Goal: Task Accomplishment & Management: Manage account settings

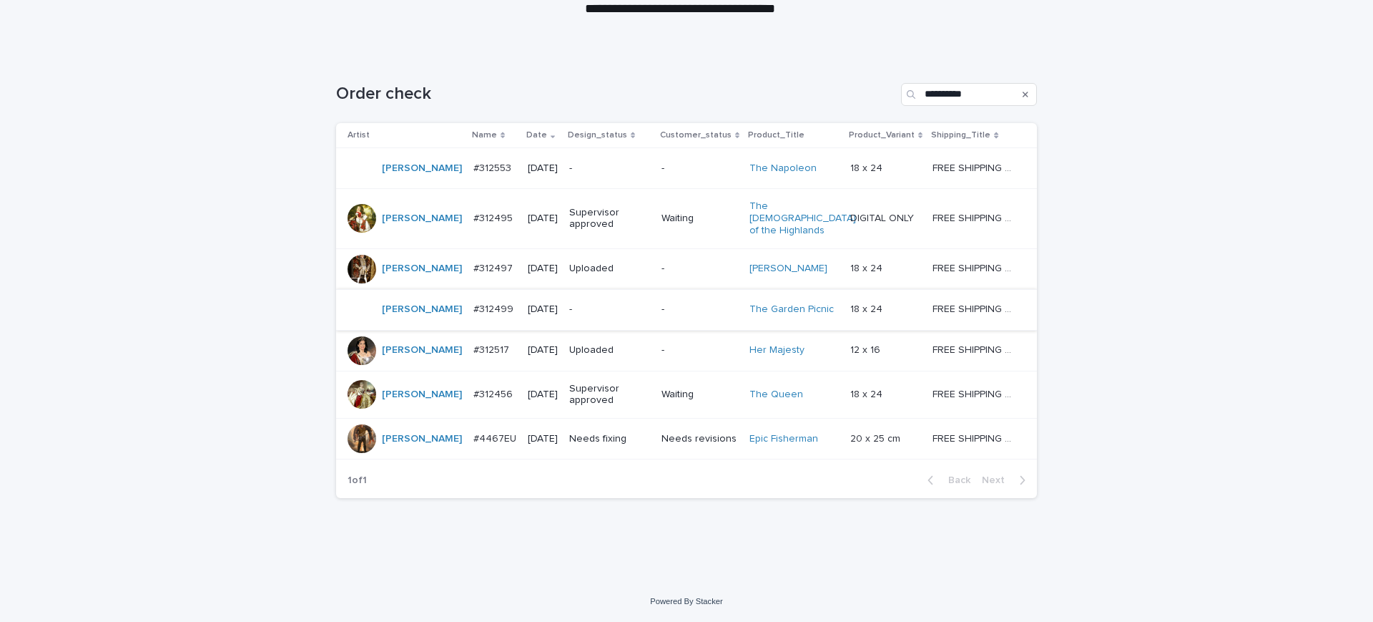
scroll to position [269, 0]
click at [477, 445] on p "#4467EU" at bounding box center [497, 437] width 46 height 15
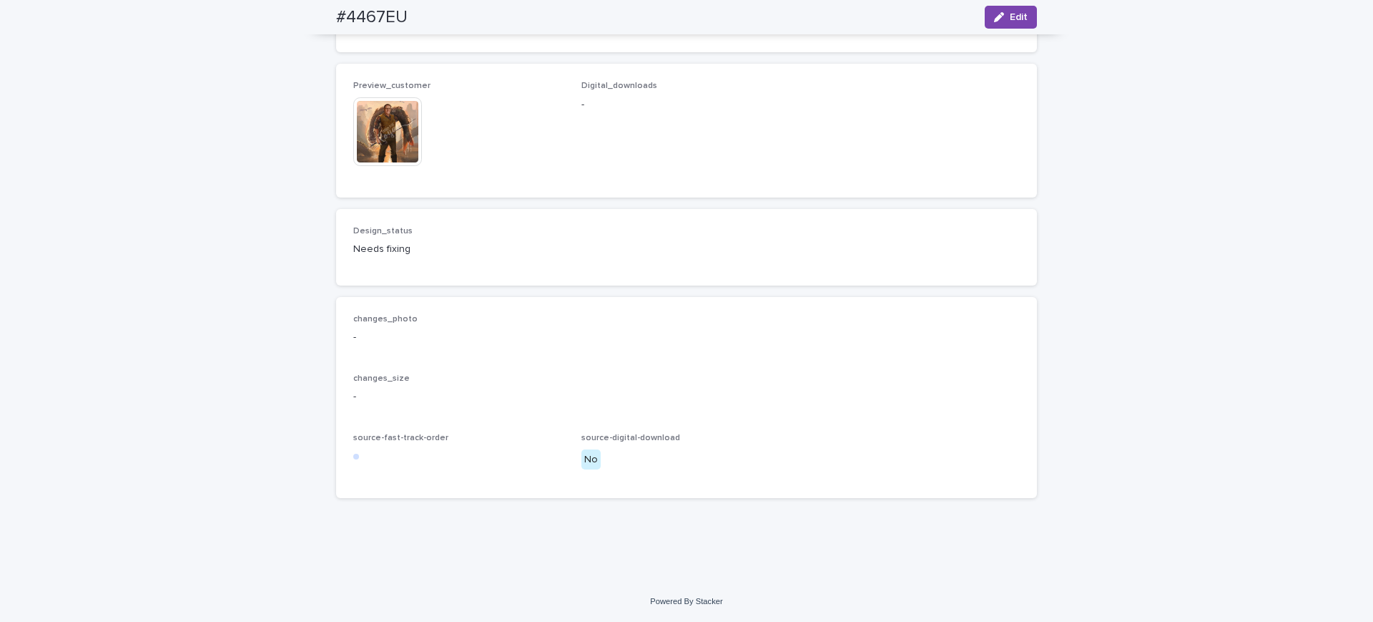
scroll to position [1252, 0]
click at [386, 166] on img at bounding box center [387, 131] width 69 height 69
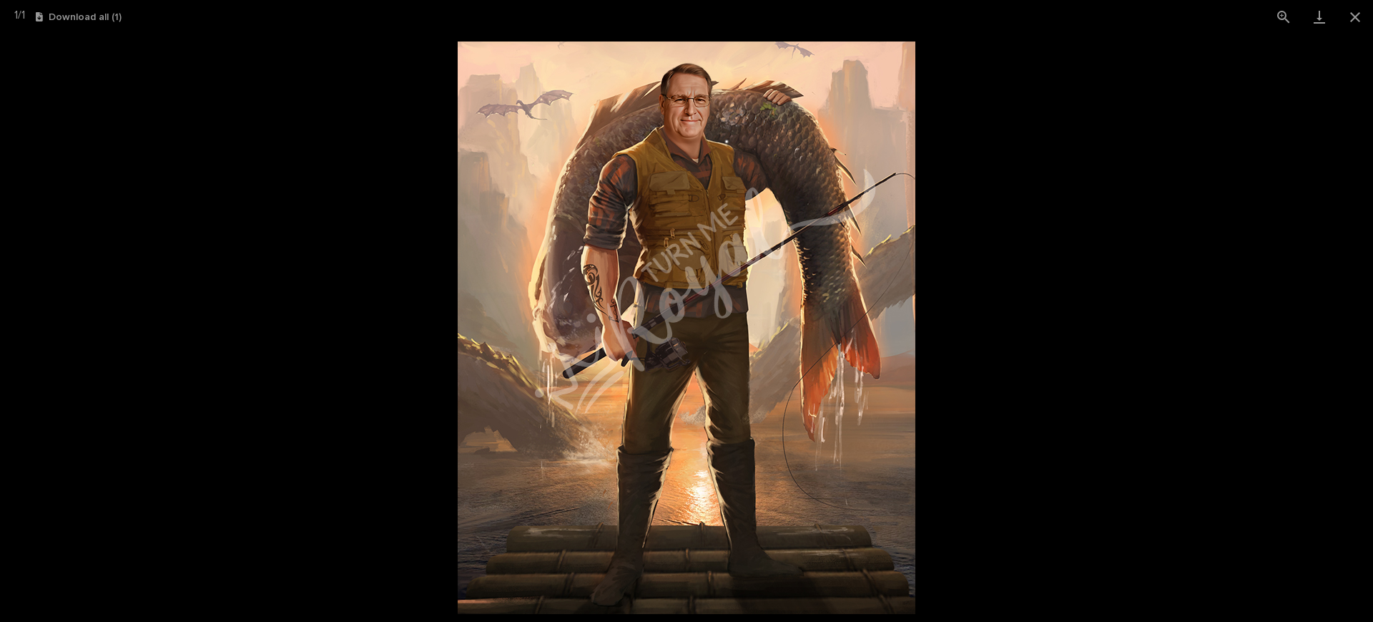
click at [378, 306] on picture at bounding box center [686, 328] width 1373 height 588
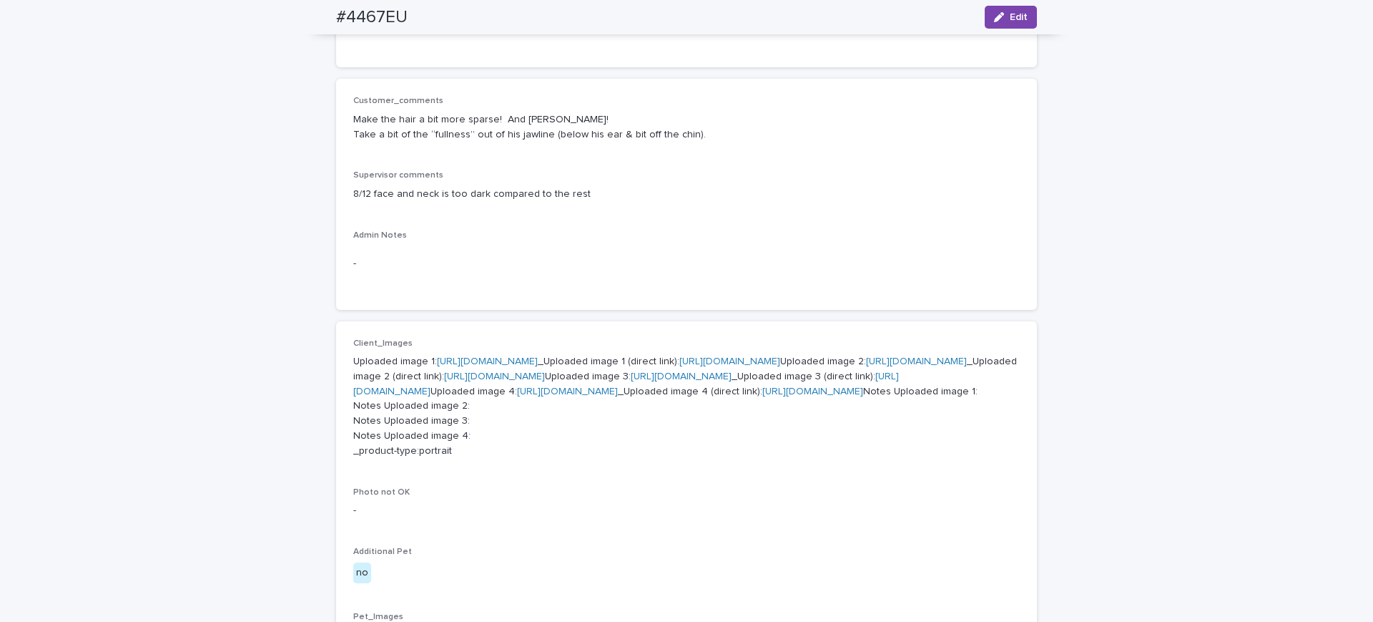
scroll to position [268, 0]
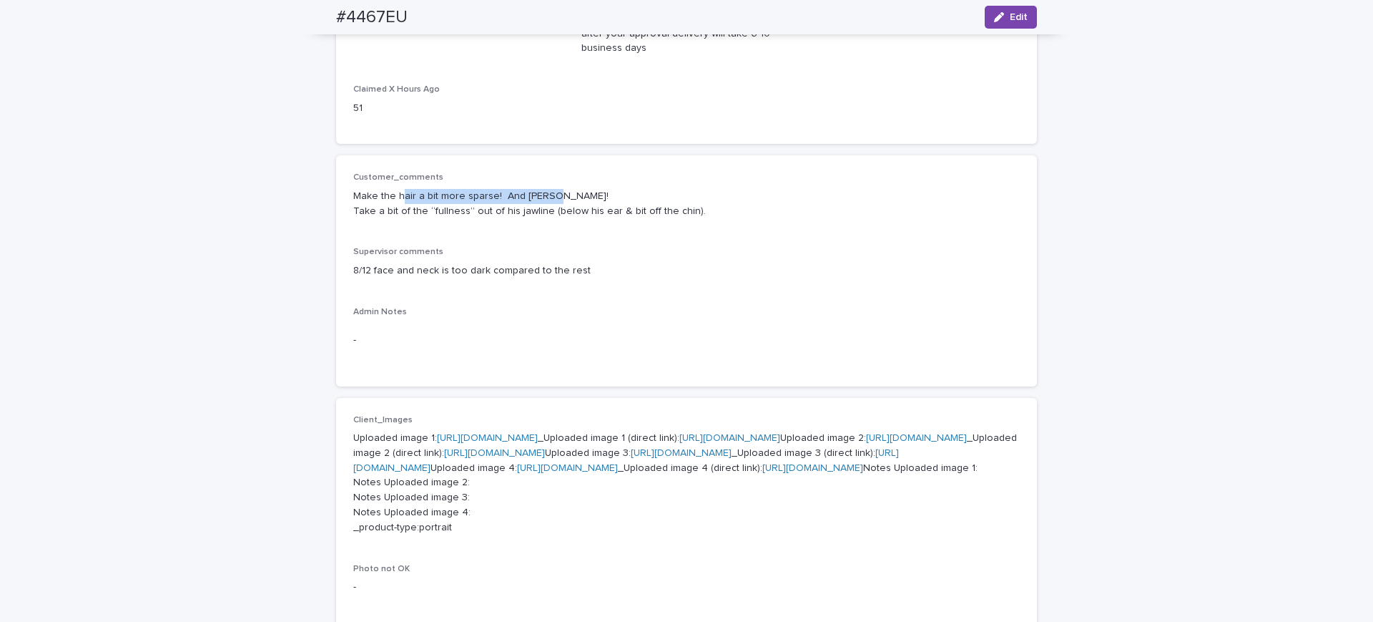
drag, startPoint x: 409, startPoint y: 277, endPoint x: 592, endPoint y: 279, distance: 183.1
click at [592, 219] on p "Make the hair a bit more sparse! And [PERSON_NAME]! Take a bit of the “fullness…" at bounding box center [686, 204] width 667 height 30
copy p "air a bit more sparse! And [PERSON_NAME]!"
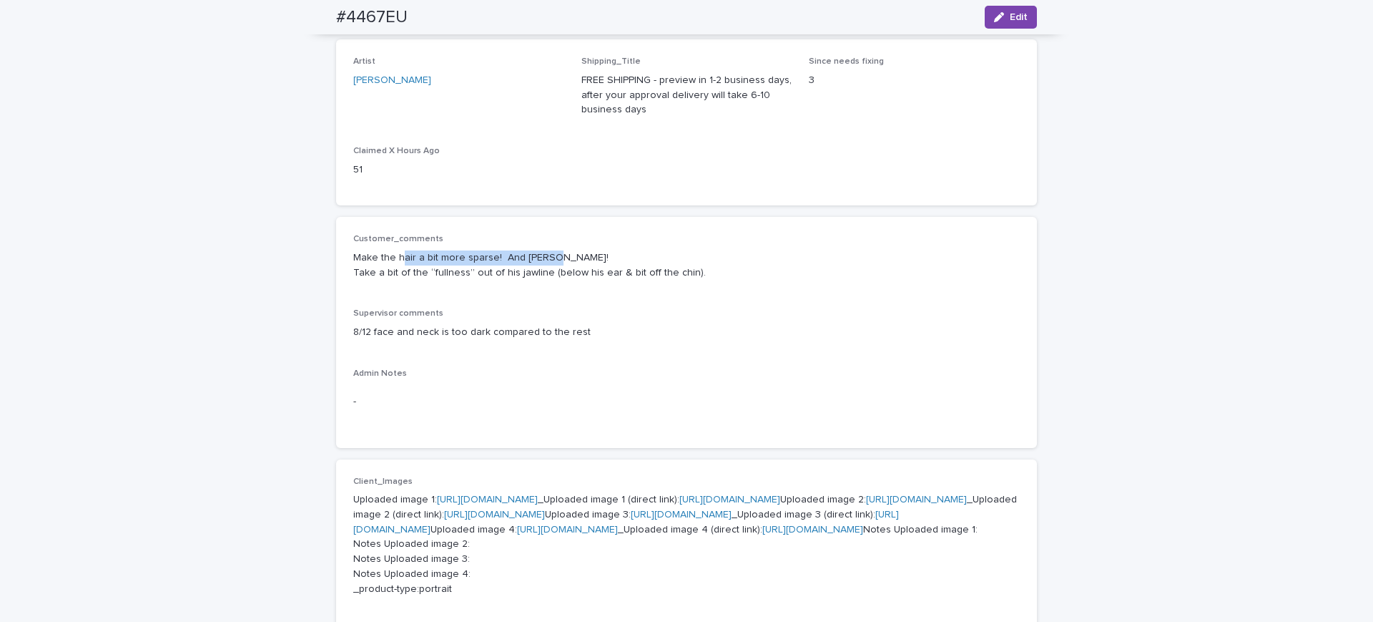
scroll to position [179, 0]
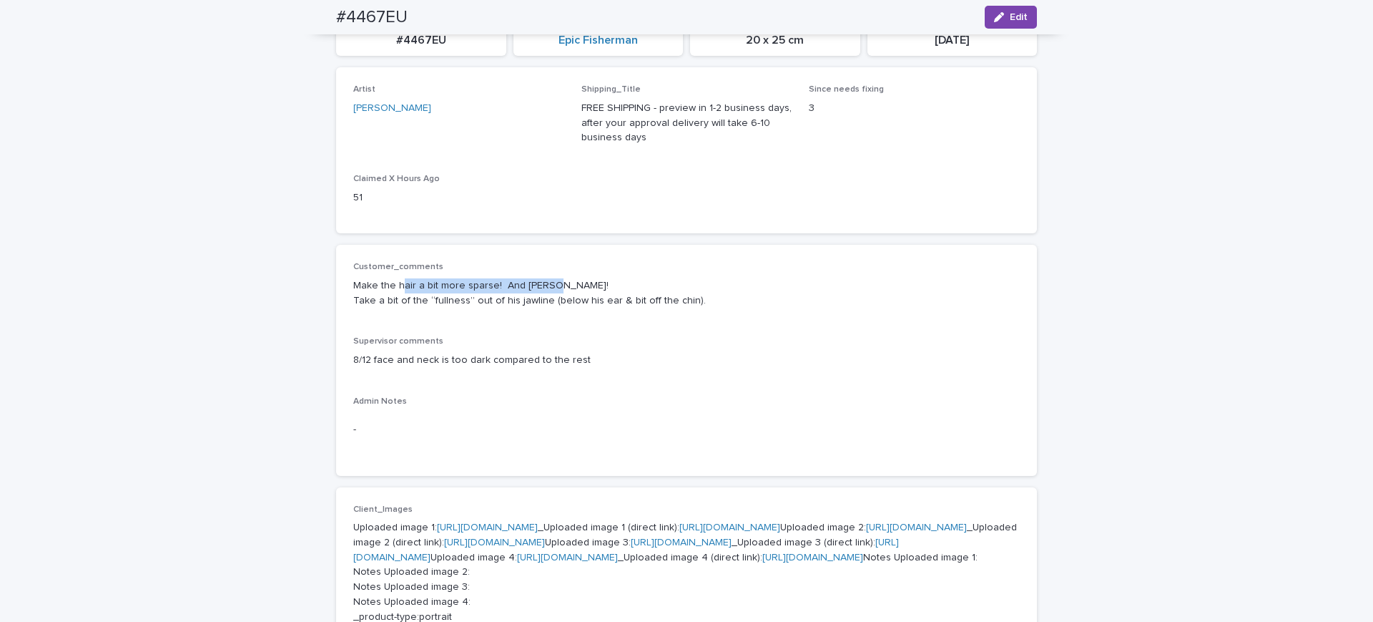
drag, startPoint x: 994, startPoint y: 17, endPoint x: 903, endPoint y: 94, distance: 119.3
click at [994, 16] on icon "button" at bounding box center [999, 17] width 10 height 10
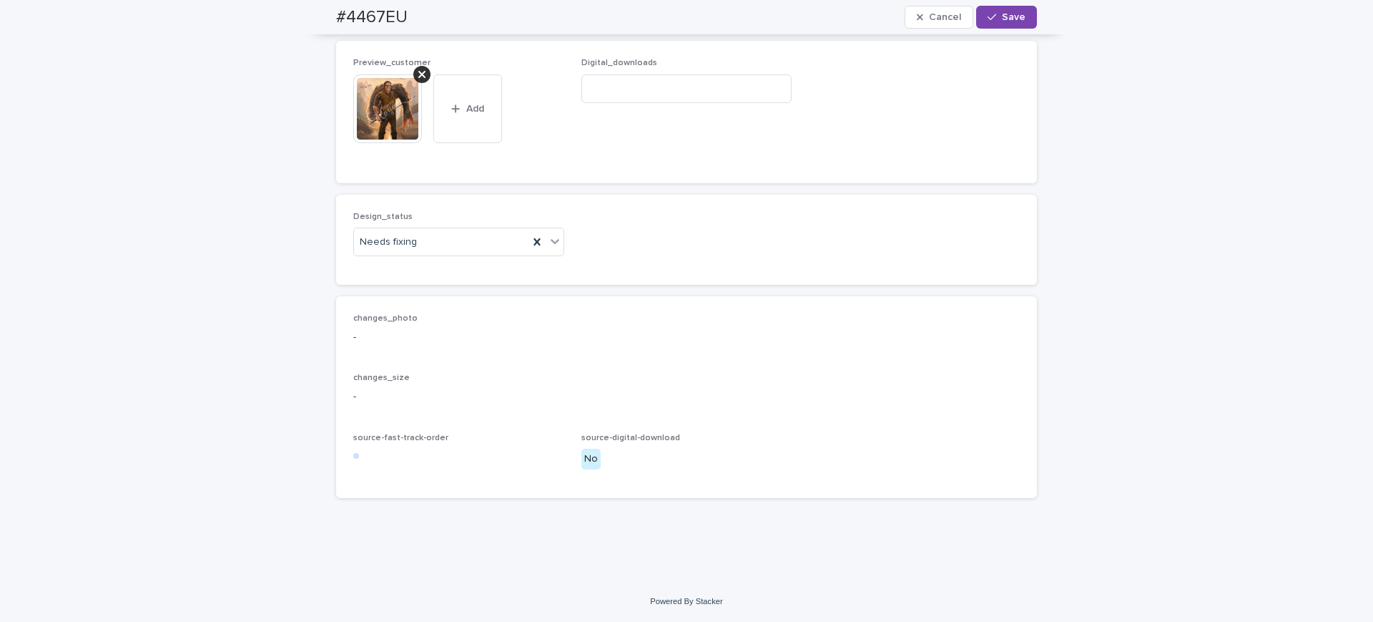
scroll to position [1162, 0]
click at [415, 83] on div at bounding box center [421, 74] width 17 height 17
click at [381, 149] on button "Add" at bounding box center [387, 137] width 69 height 23
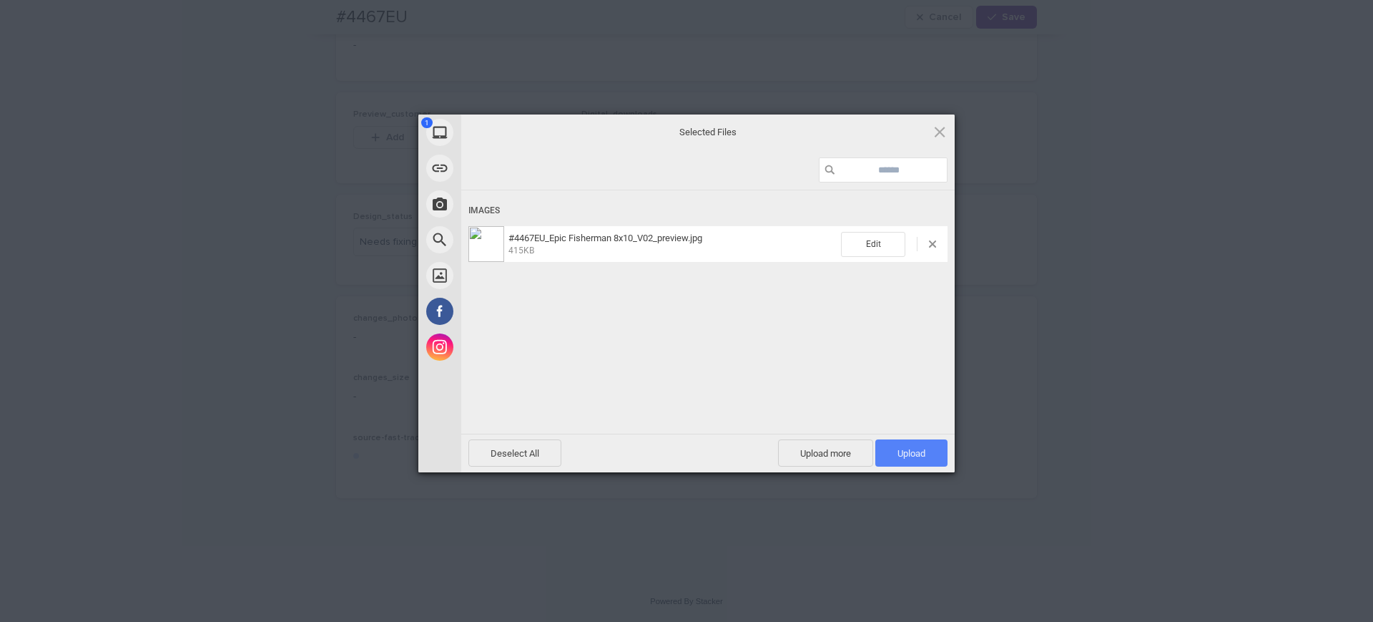
click at [891, 447] on span "Upload 1" at bounding box center [911, 452] width 72 height 27
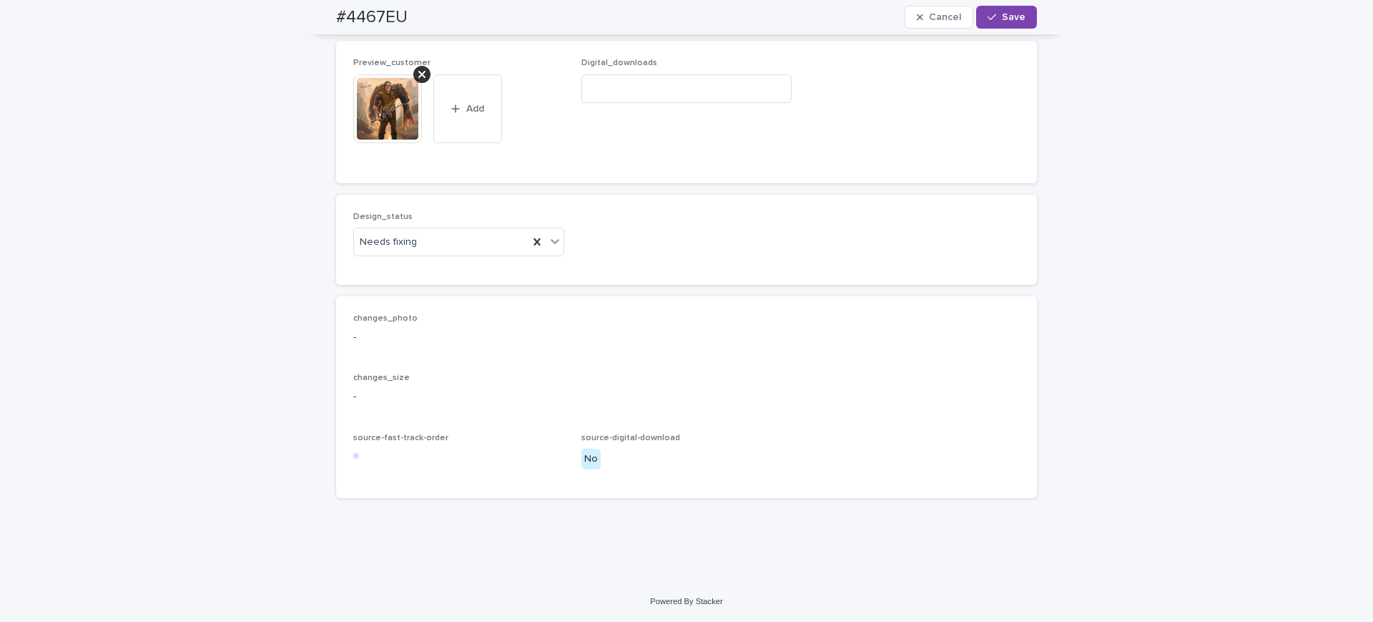
scroll to position [1431, 0]
click at [435, 254] on div "Needs fixing" at bounding box center [441, 242] width 175 height 24
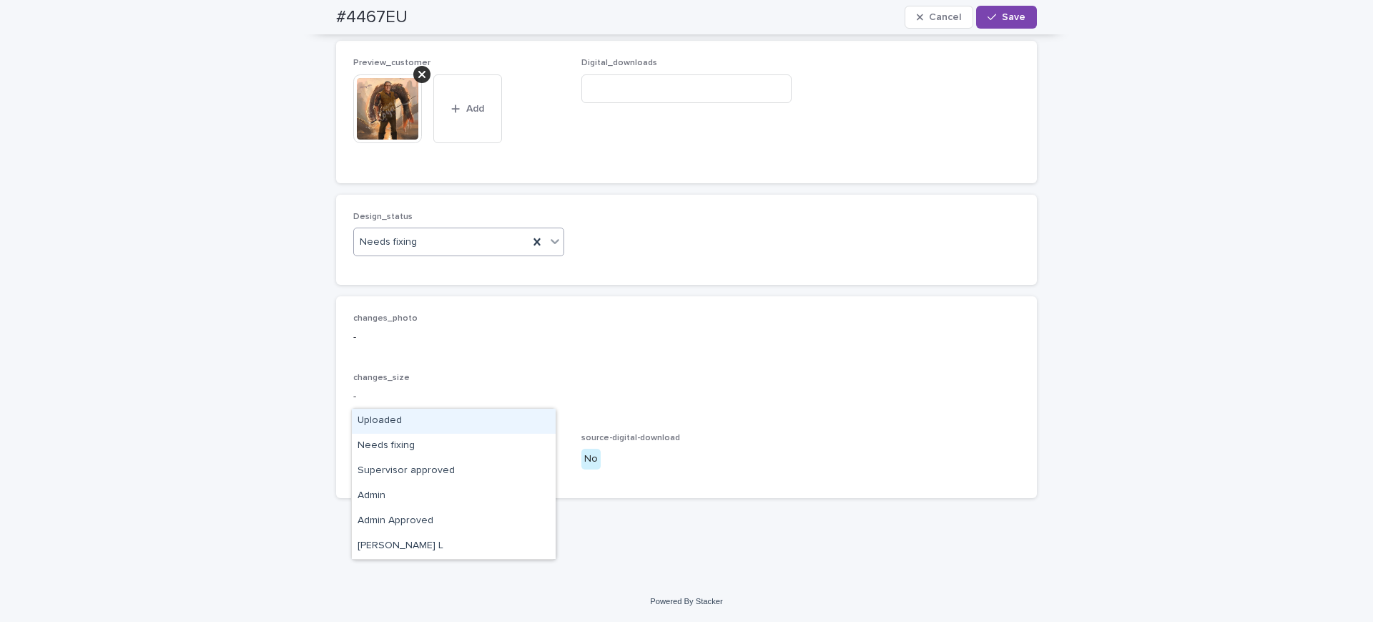
click at [402, 421] on div "Uploaded" at bounding box center [454, 420] width 204 height 25
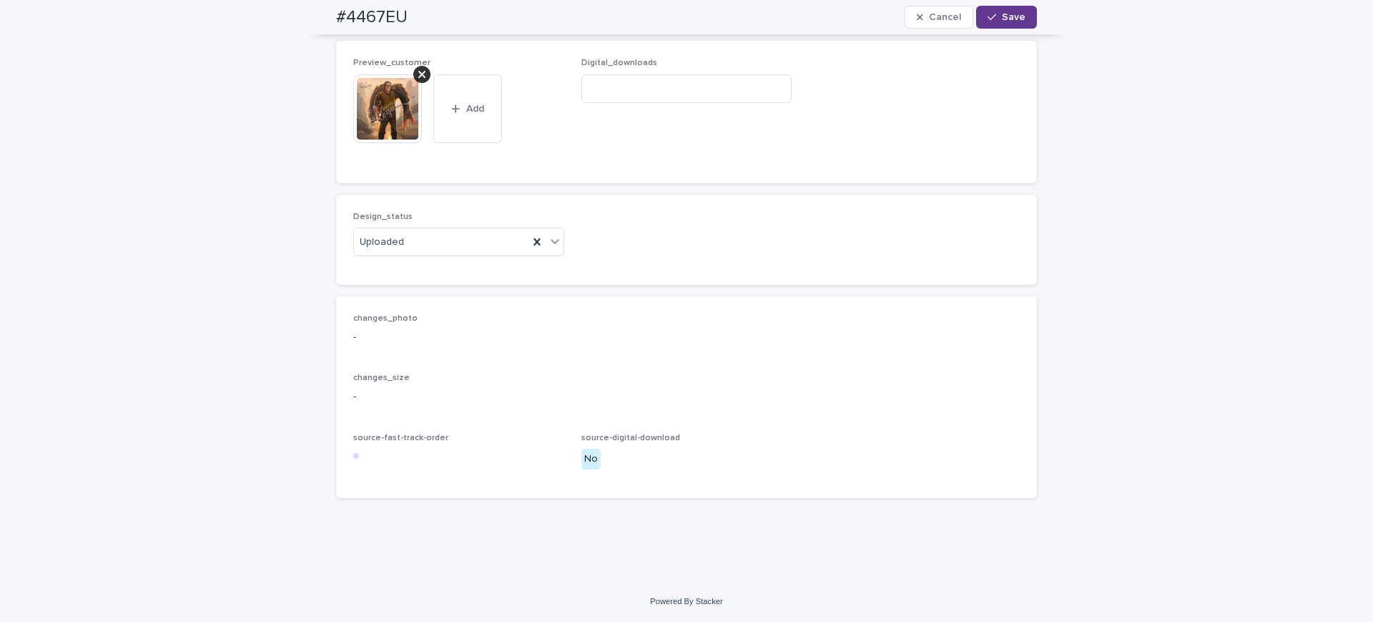
click at [1017, 8] on button "Save" at bounding box center [1006, 17] width 61 height 23
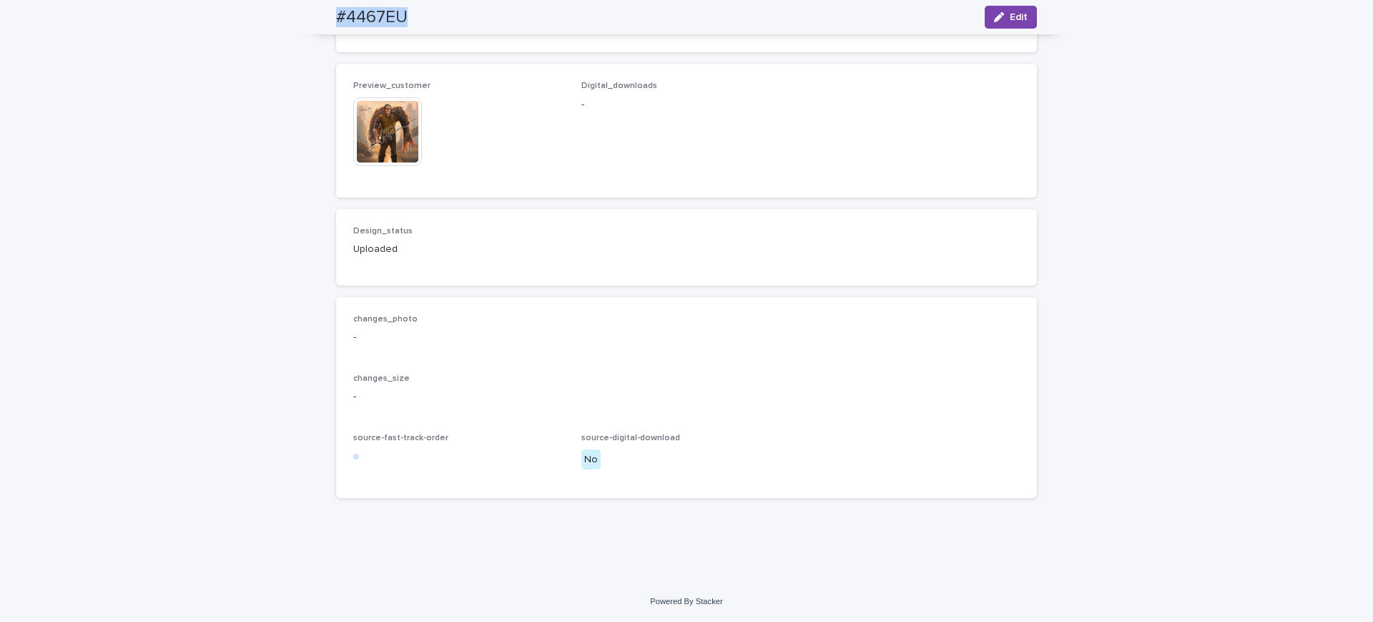
drag, startPoint x: 366, startPoint y: 14, endPoint x: 306, endPoint y: 15, distance: 60.1
click at [306, 15] on div "#4467EU Edit" at bounding box center [687, 17] width 770 height 34
copy h2 "#4467EU"
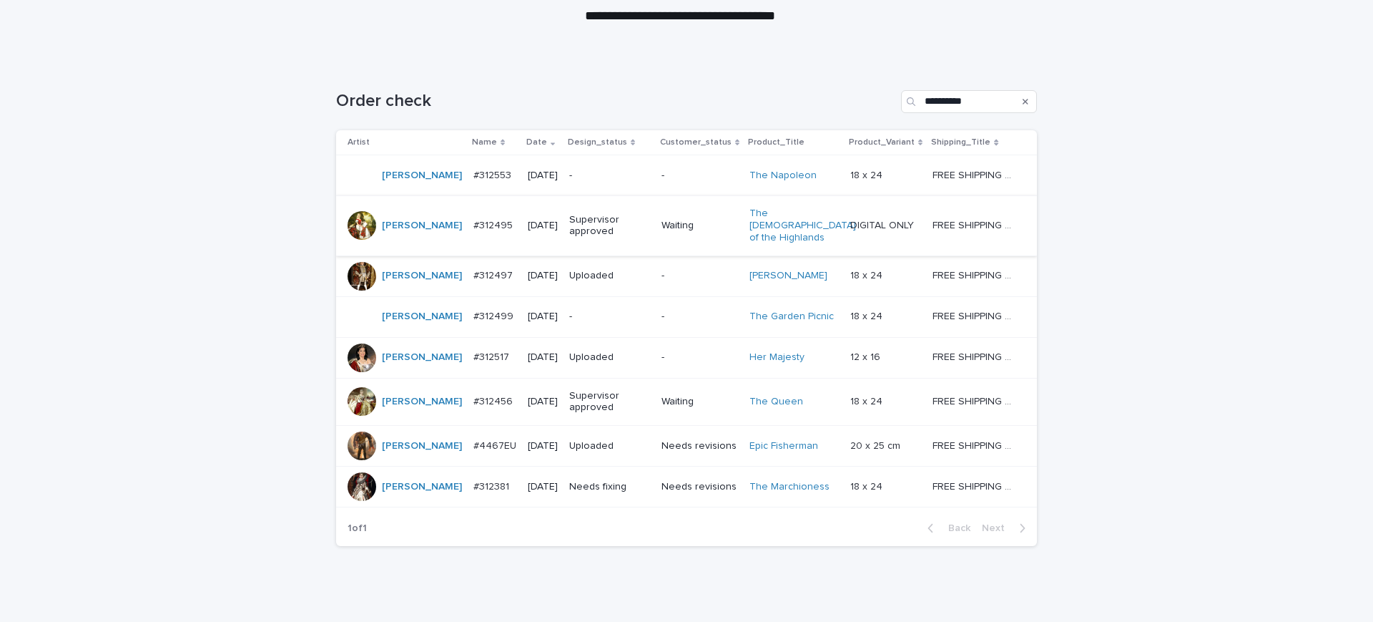
scroll to position [268, 0]
